Goal: Check status: Check status

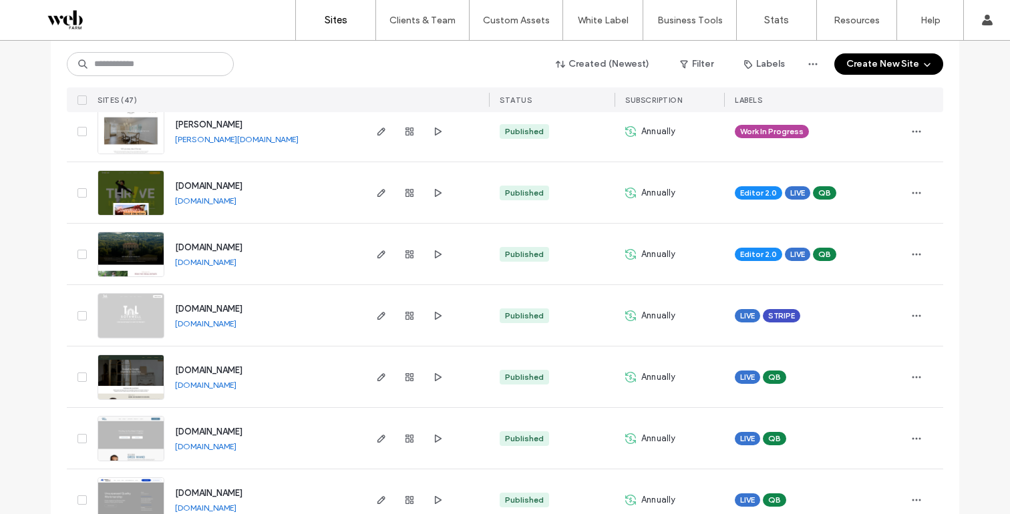
scroll to position [452, 0]
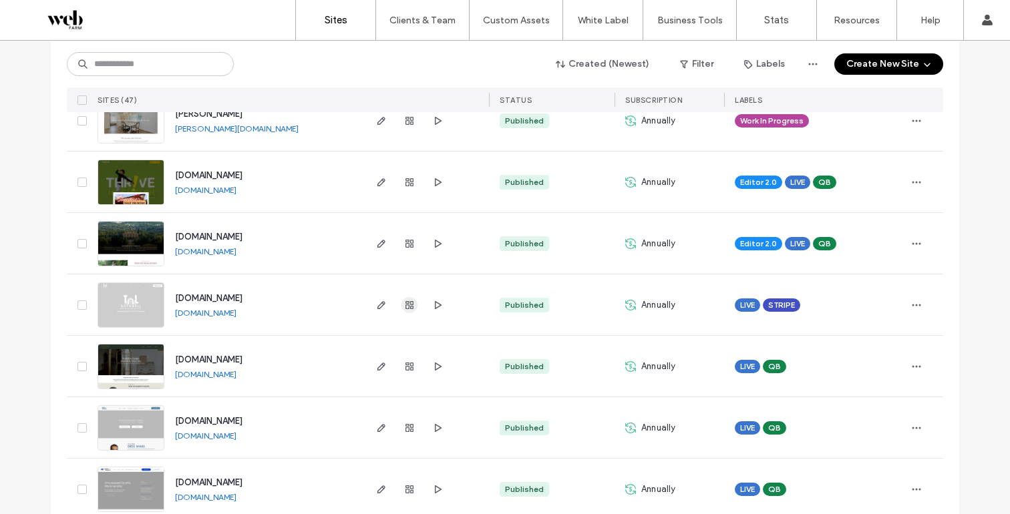
click at [404, 304] on icon "button" at bounding box center [409, 305] width 11 height 11
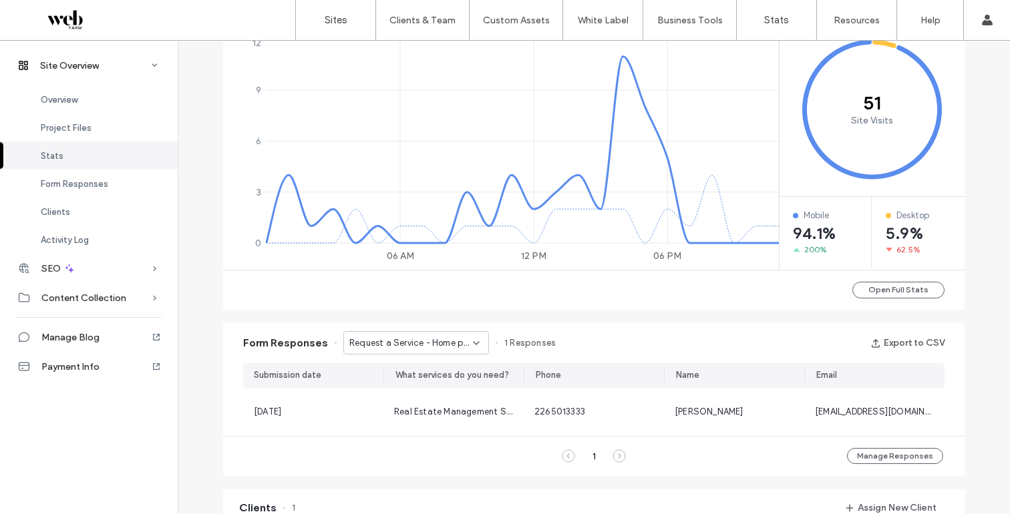
scroll to position [710, 0]
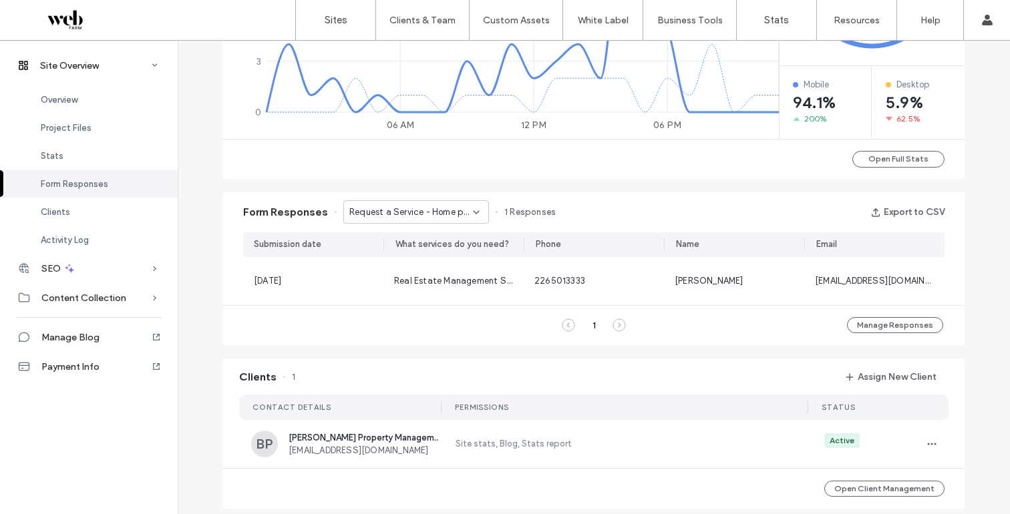
click at [429, 213] on span "Request a Service - Home page" at bounding box center [411, 212] width 124 height 13
click at [420, 255] on span "Contact Form - Contact us page" at bounding box center [407, 259] width 128 height 13
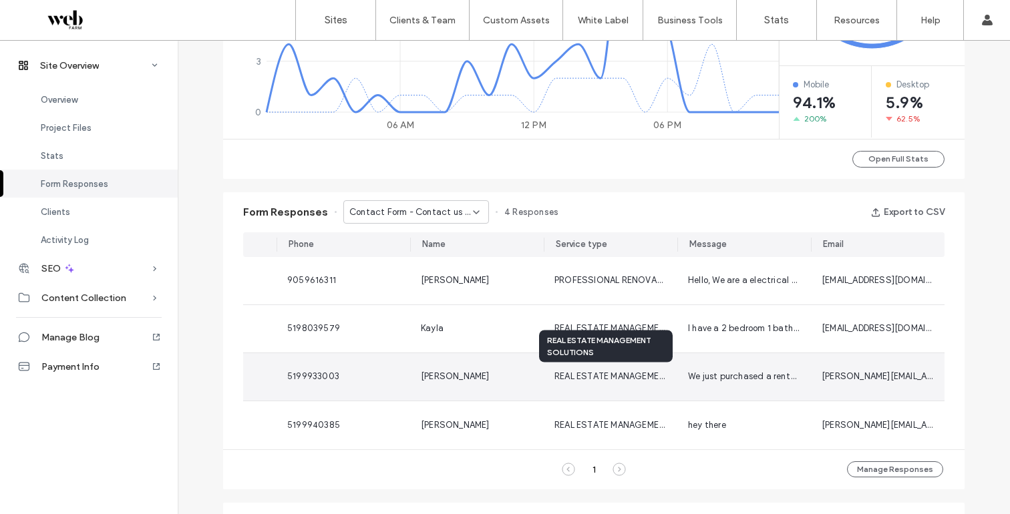
scroll to position [0, 0]
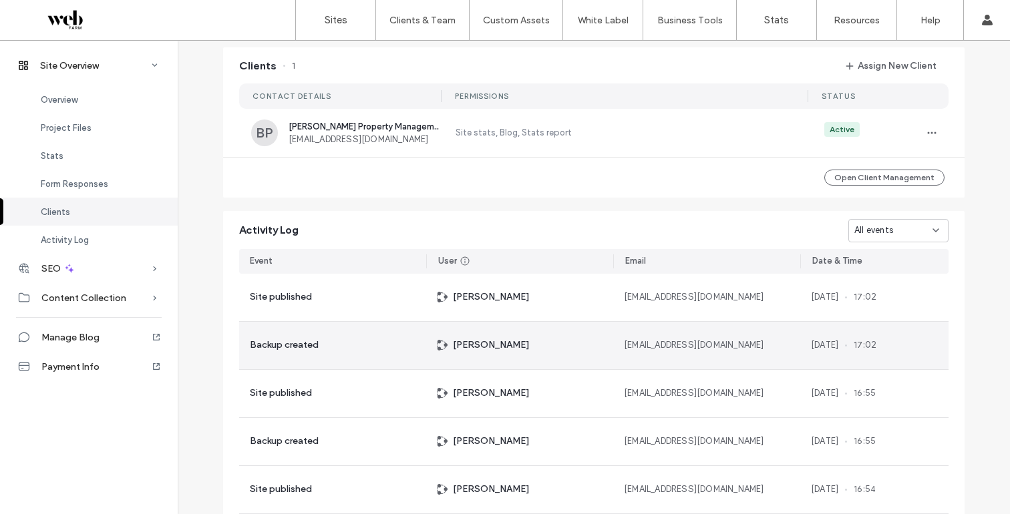
scroll to position [192, 0]
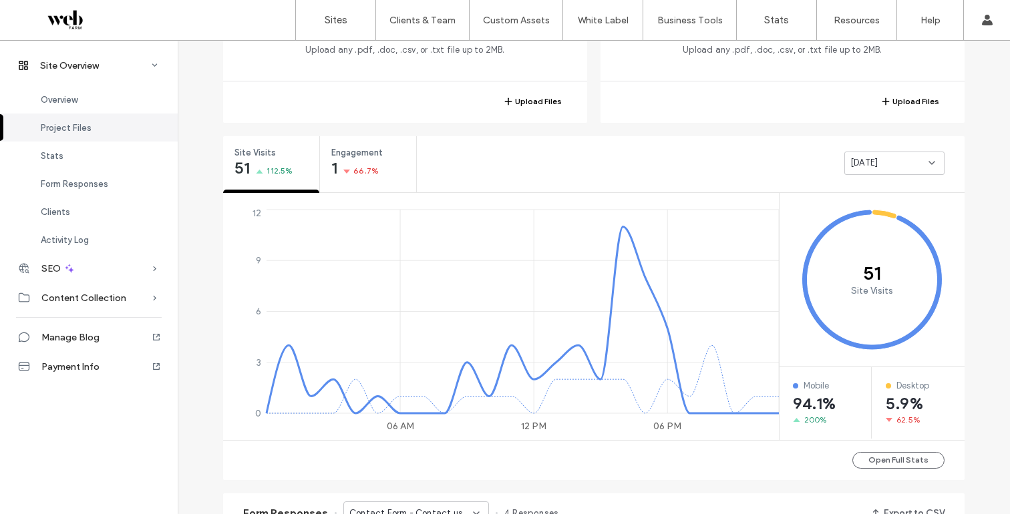
scroll to position [412, 0]
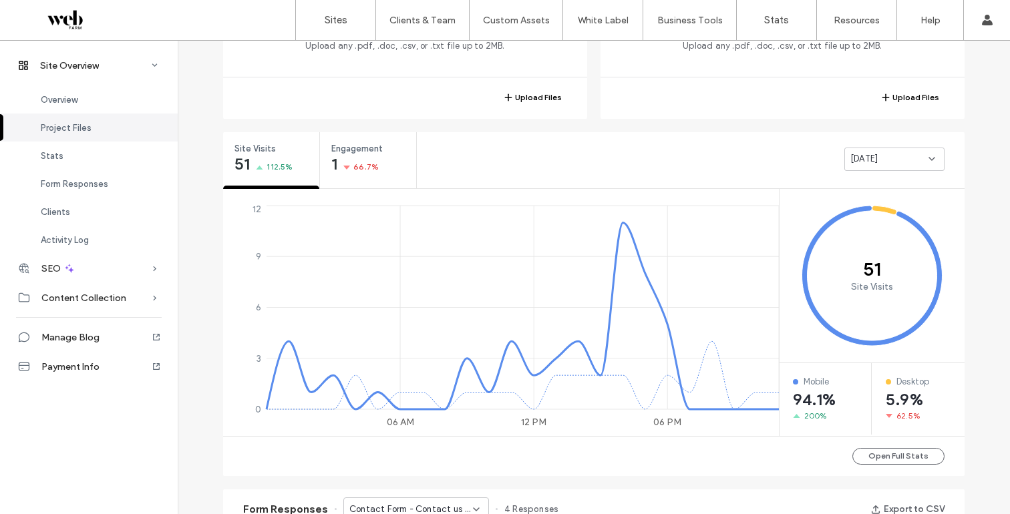
click at [878, 156] on span "[DATE]" at bounding box center [864, 158] width 27 height 13
click at [878, 208] on span "Last 7 days" at bounding box center [870, 206] width 48 height 13
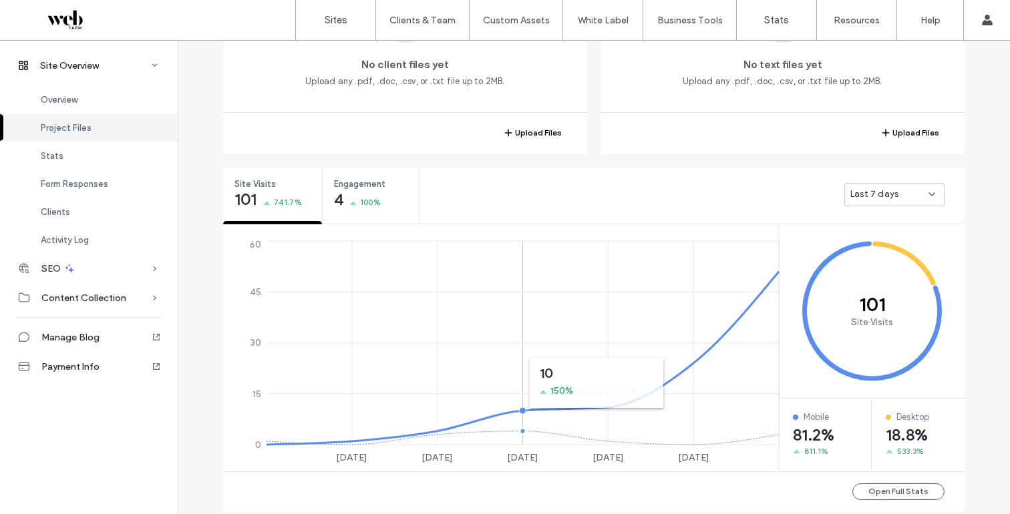
scroll to position [0, 0]
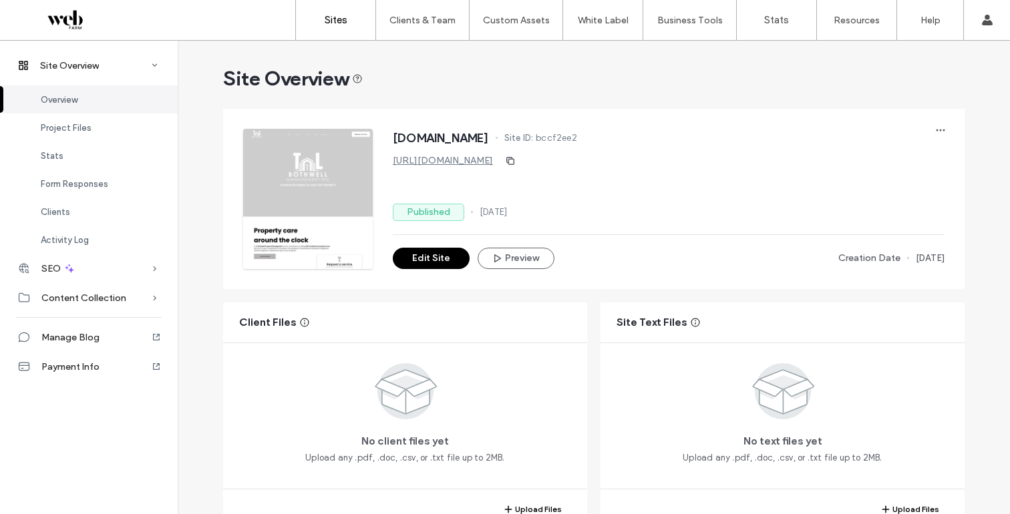
click at [326, 19] on label "Sites" at bounding box center [336, 20] width 23 height 12
